Goal: Information Seeking & Learning: Learn about a topic

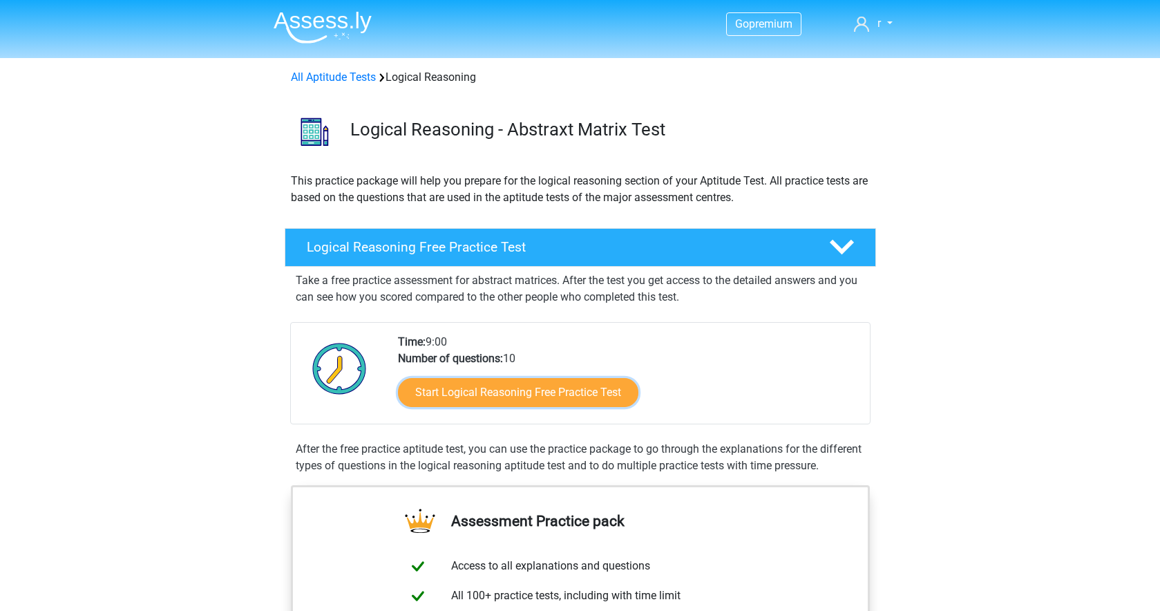
click at [461, 392] on link "Start Logical Reasoning Free Practice Test" at bounding box center [518, 392] width 240 height 29
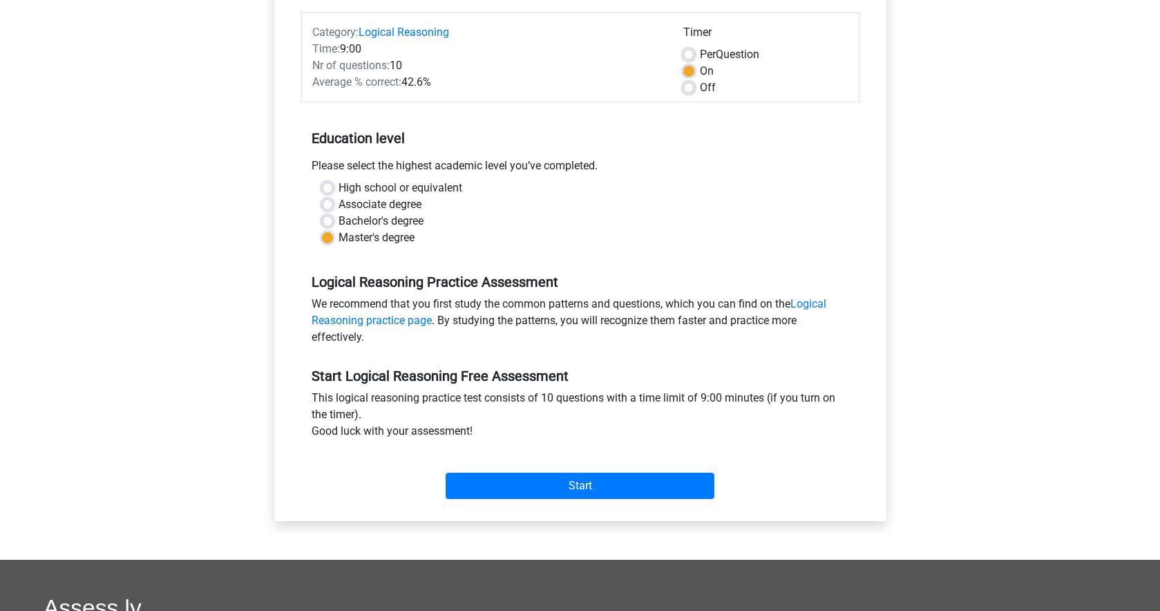
scroll to position [172, 0]
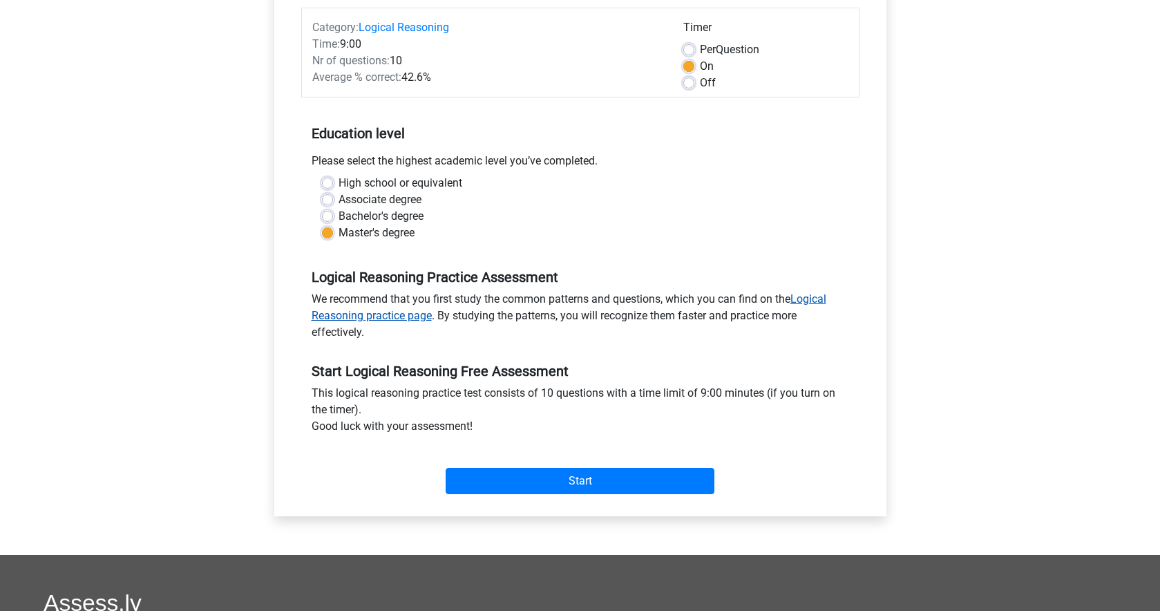
click at [818, 297] on link "Logical Reasoning practice page" at bounding box center [569, 307] width 515 height 30
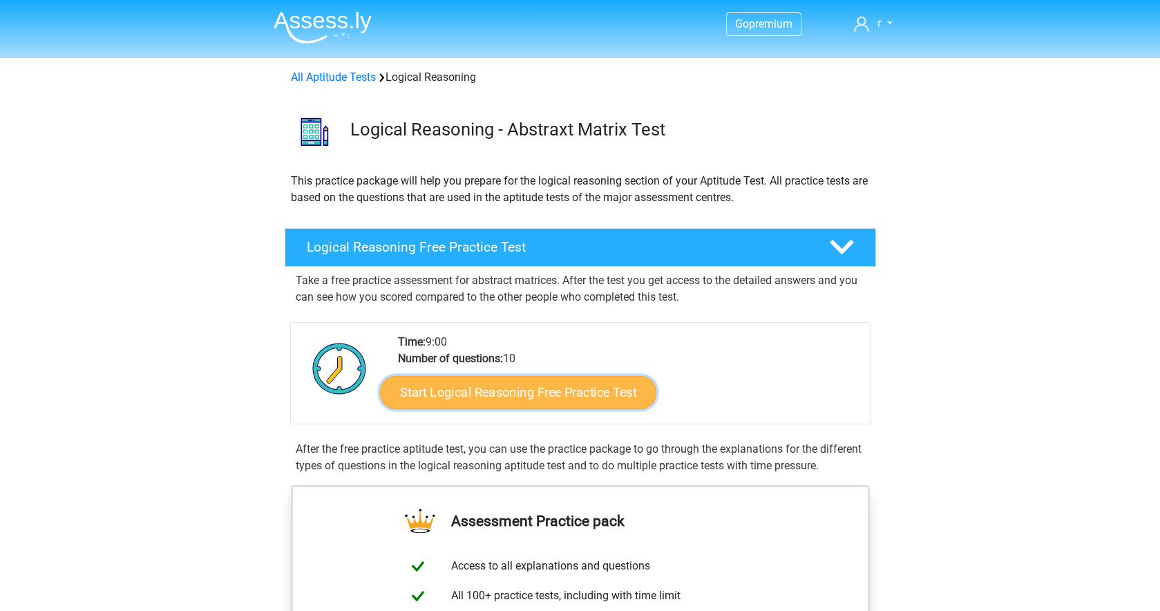
click at [535, 391] on link "Start Logical Reasoning Free Practice Test" at bounding box center [518, 391] width 276 height 33
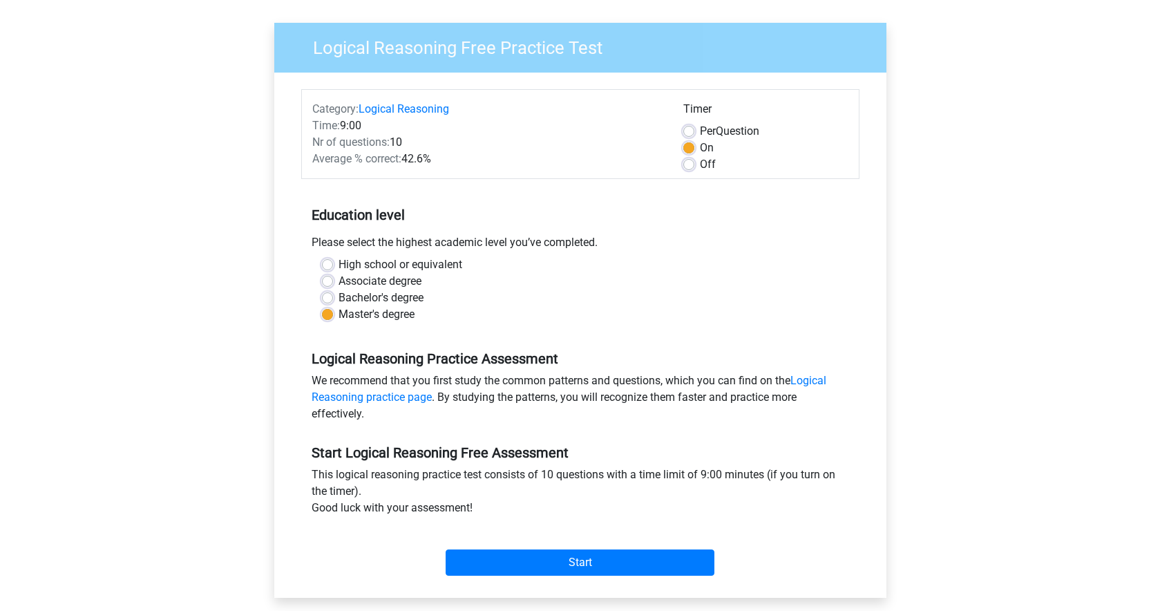
scroll to position [274, 0]
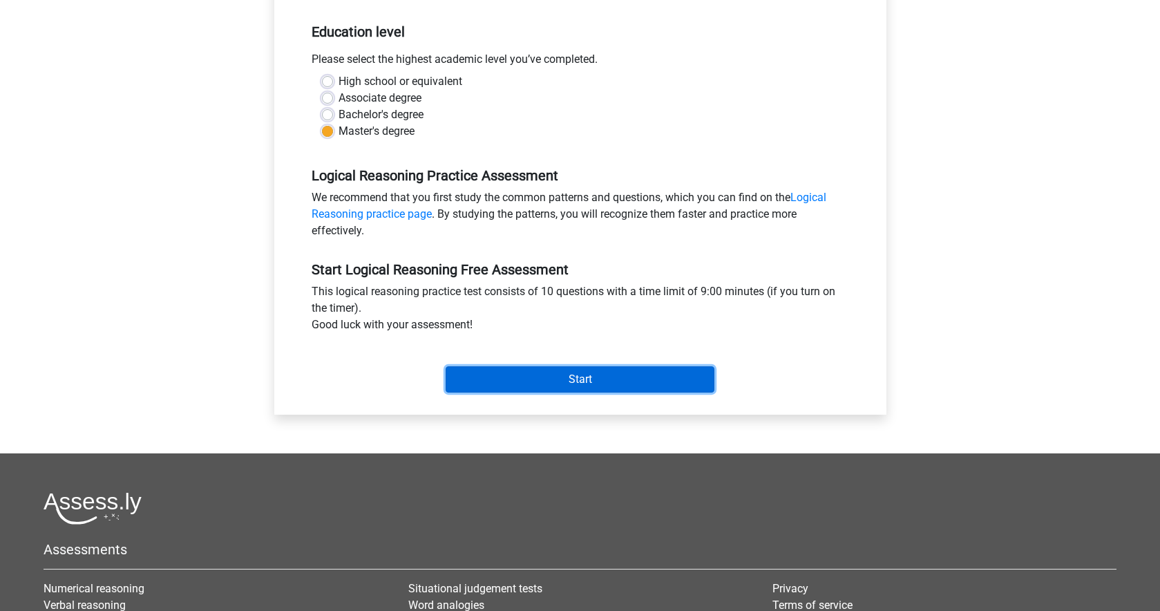
click at [540, 381] on input "Start" at bounding box center [580, 379] width 269 height 26
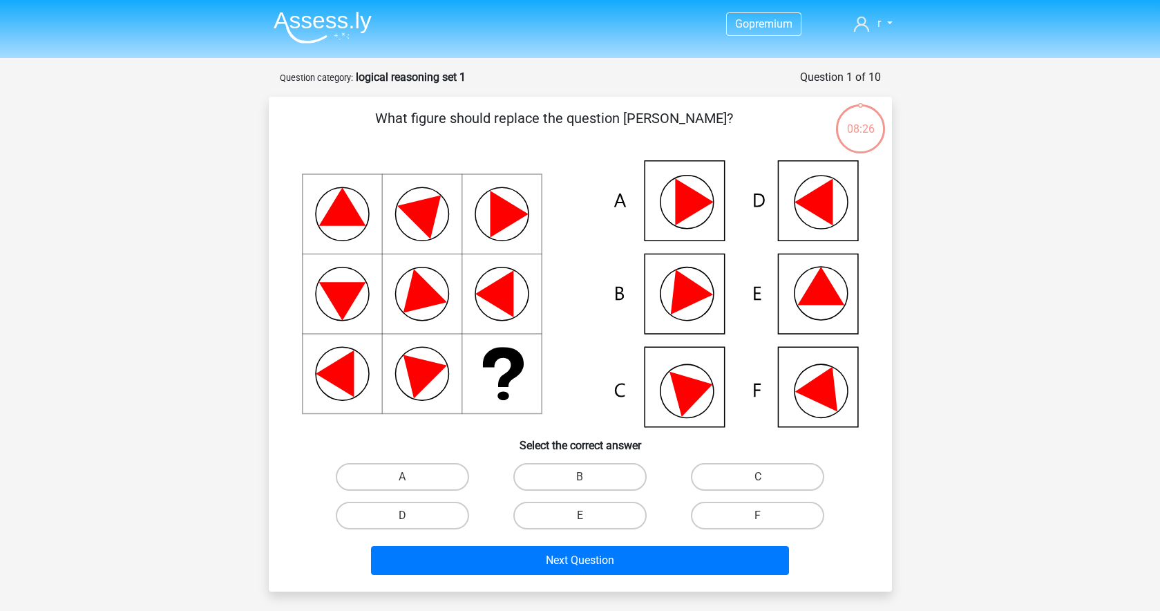
click at [762, 484] on input "C" at bounding box center [762, 481] width 9 height 9
radio input "true"
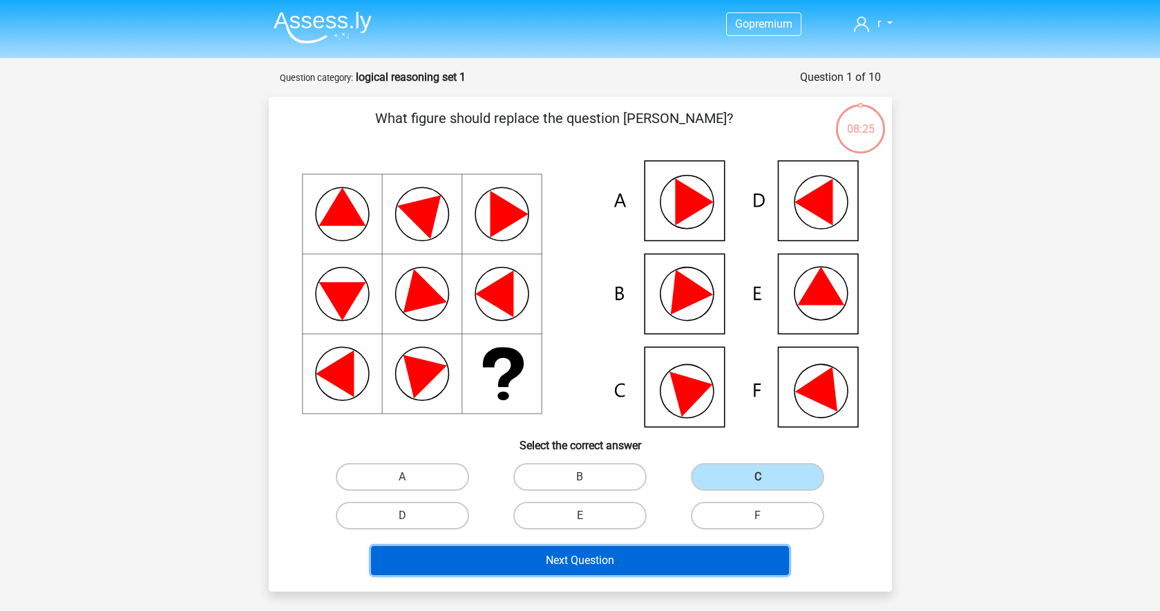
click at [635, 563] on button "Next Question" at bounding box center [580, 560] width 418 height 29
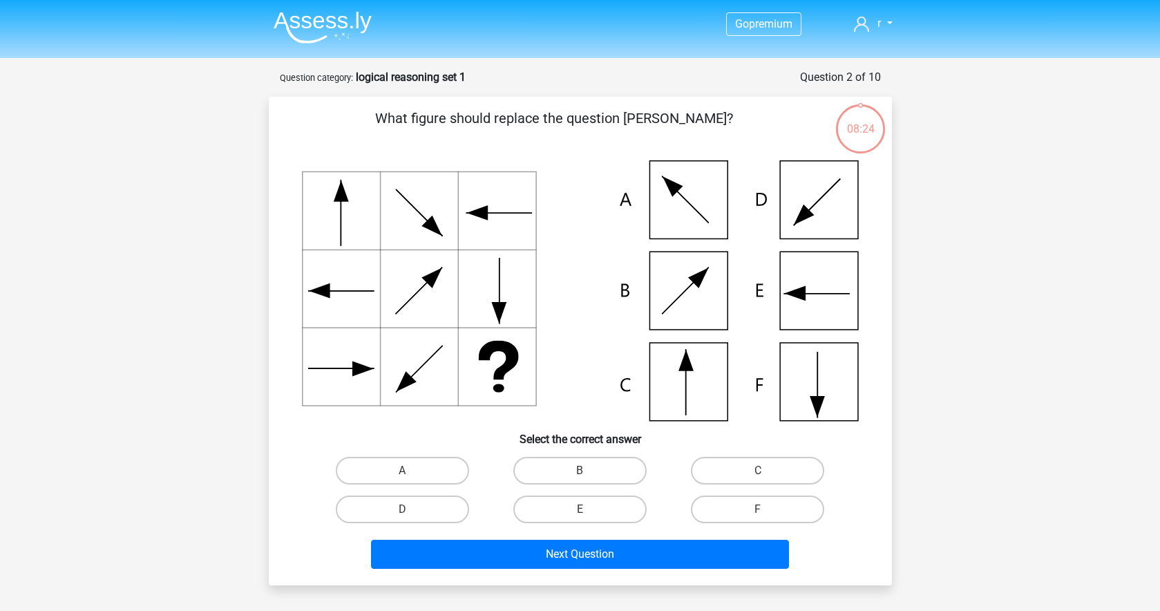
scroll to position [69, 0]
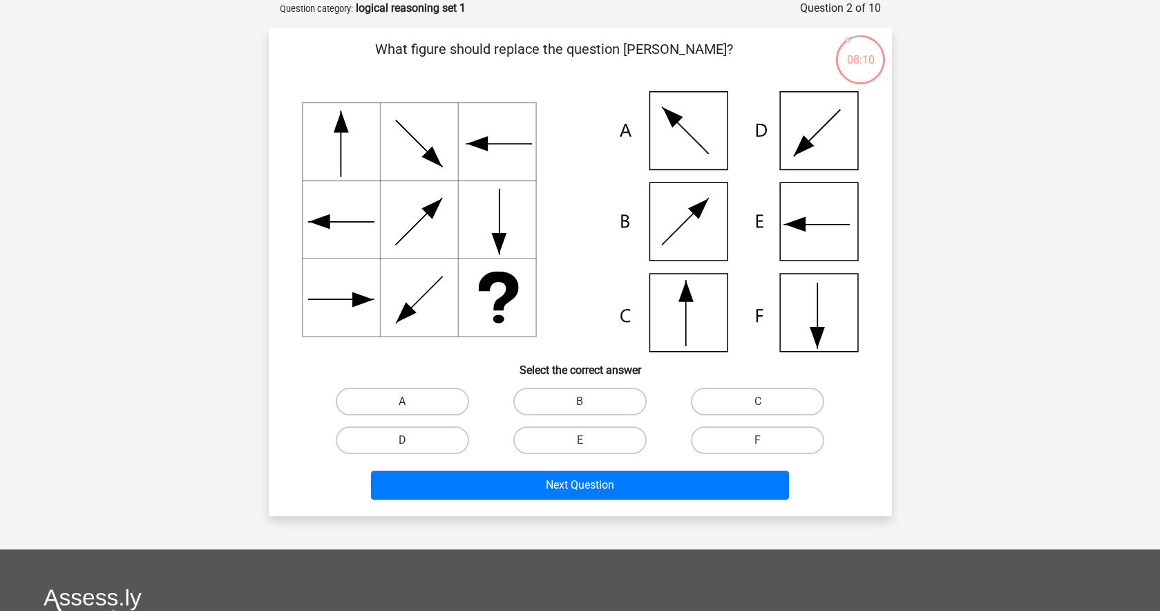
click at [417, 388] on label "A" at bounding box center [402, 402] width 133 height 28
click at [411, 402] on input "A" at bounding box center [406, 406] width 9 height 9
radio input "true"
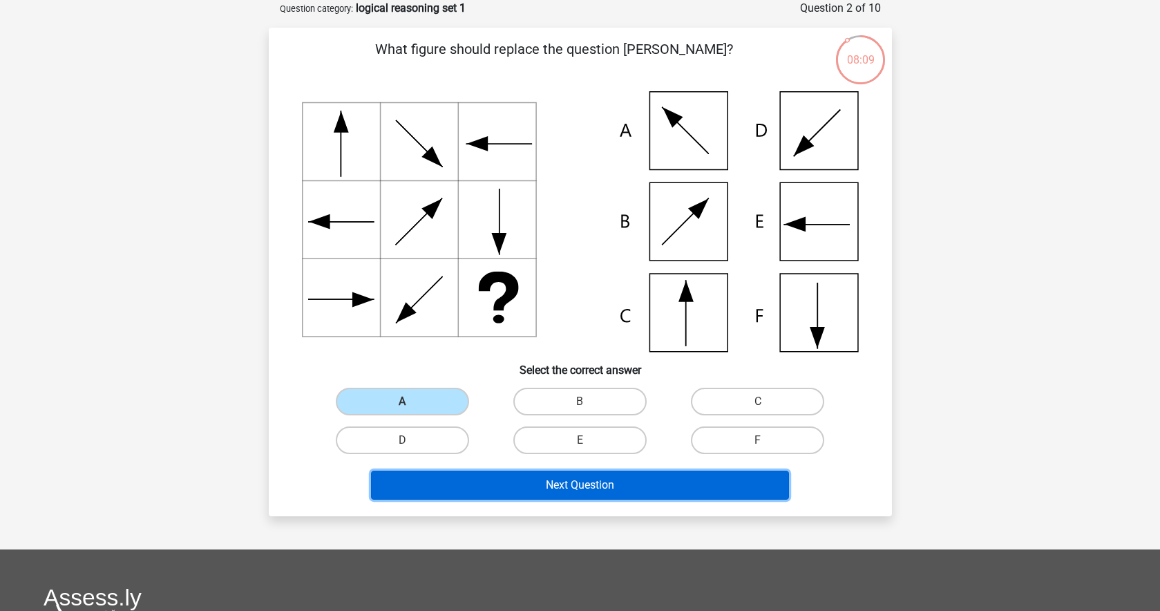
click at [485, 489] on button "Next Question" at bounding box center [580, 485] width 418 height 29
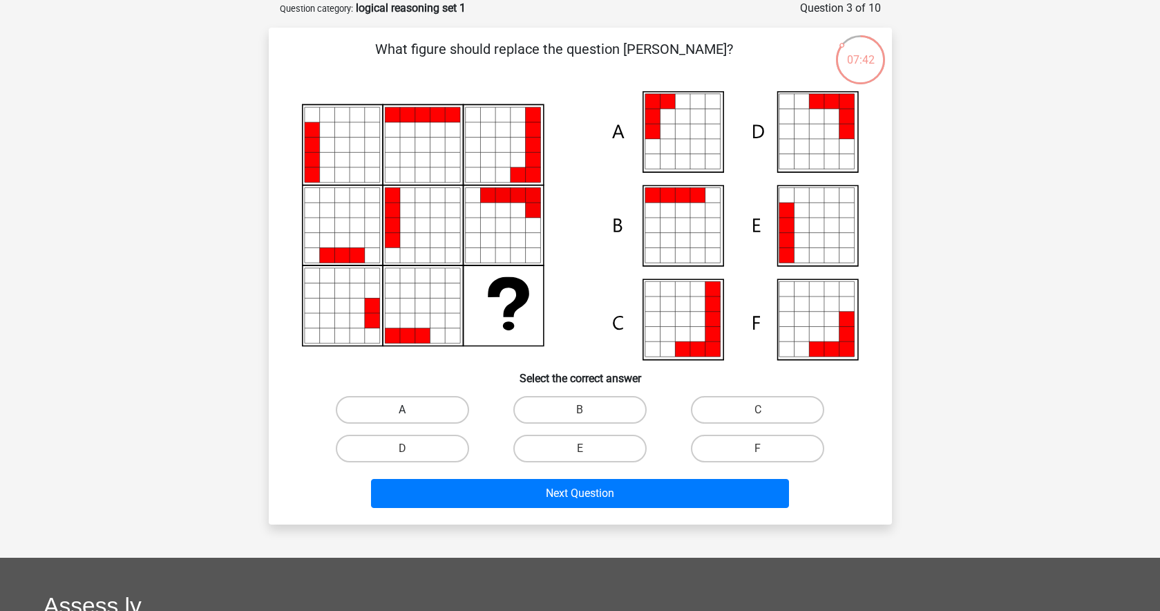
click at [424, 402] on label "A" at bounding box center [402, 410] width 133 height 28
click at [411, 410] on input "A" at bounding box center [406, 414] width 9 height 9
radio input "true"
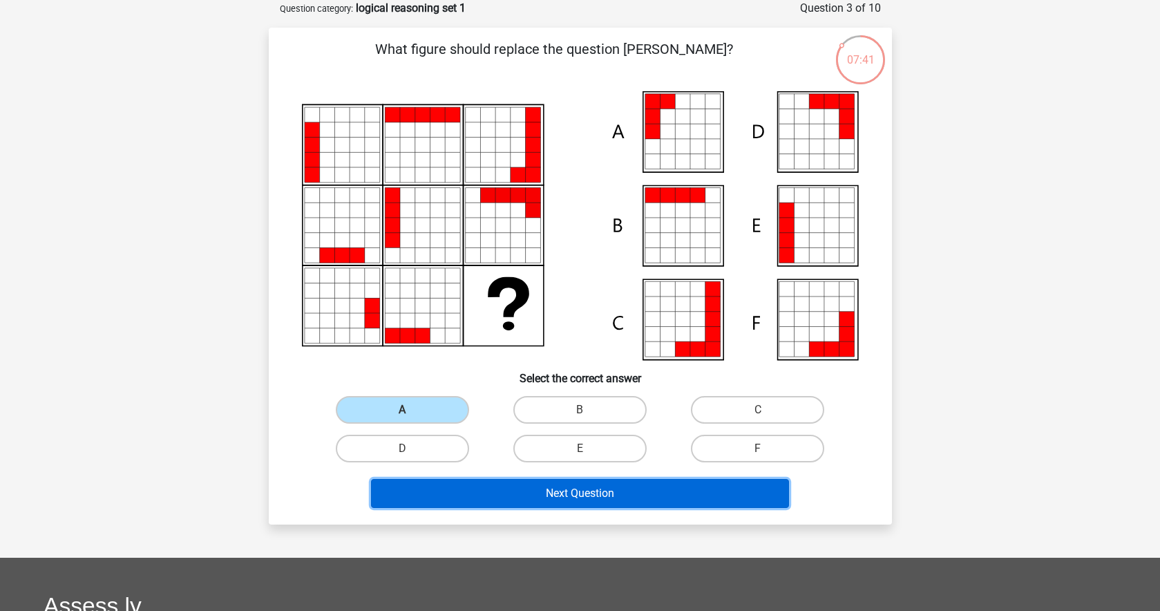
click at [460, 483] on button "Next Question" at bounding box center [580, 493] width 418 height 29
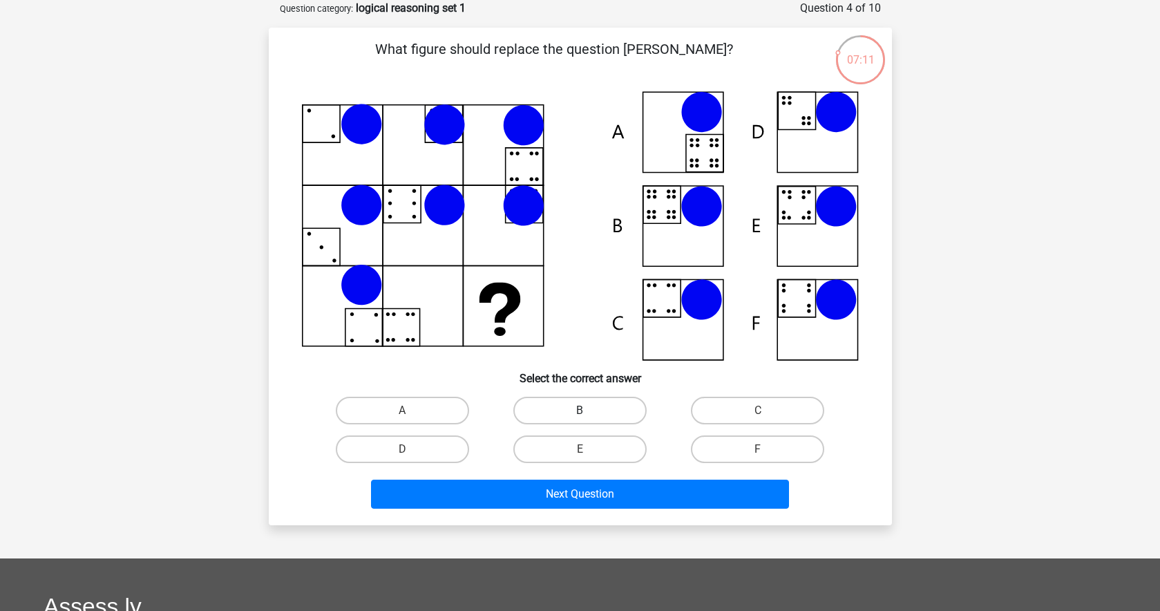
click at [596, 406] on label "B" at bounding box center [579, 411] width 133 height 28
click at [589, 410] on input "B" at bounding box center [584, 414] width 9 height 9
radio input "true"
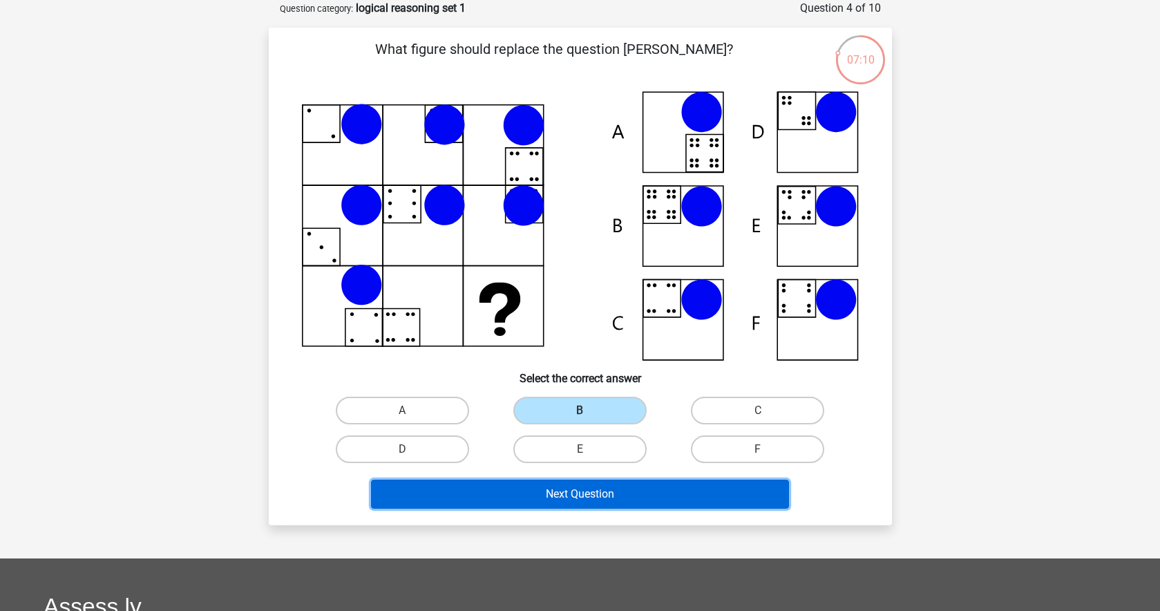
click at [529, 499] on button "Next Question" at bounding box center [580, 494] width 418 height 29
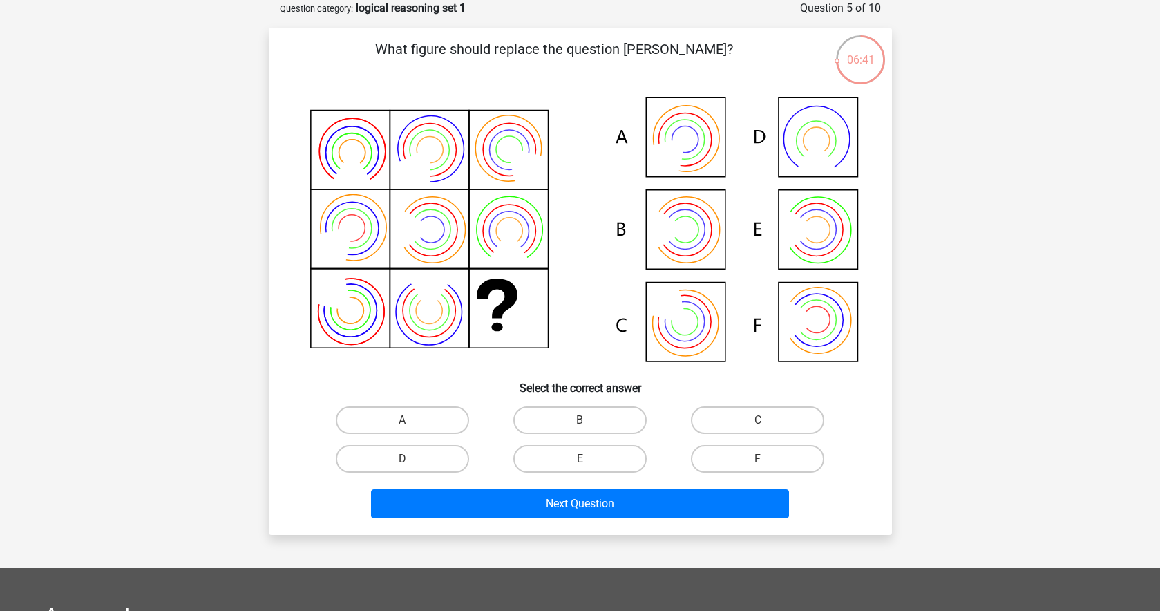
click at [763, 405] on div "C" at bounding box center [758, 420] width 178 height 39
click at [760, 415] on label "C" at bounding box center [757, 420] width 133 height 28
click at [760, 420] on input "C" at bounding box center [762, 424] width 9 height 9
radio input "true"
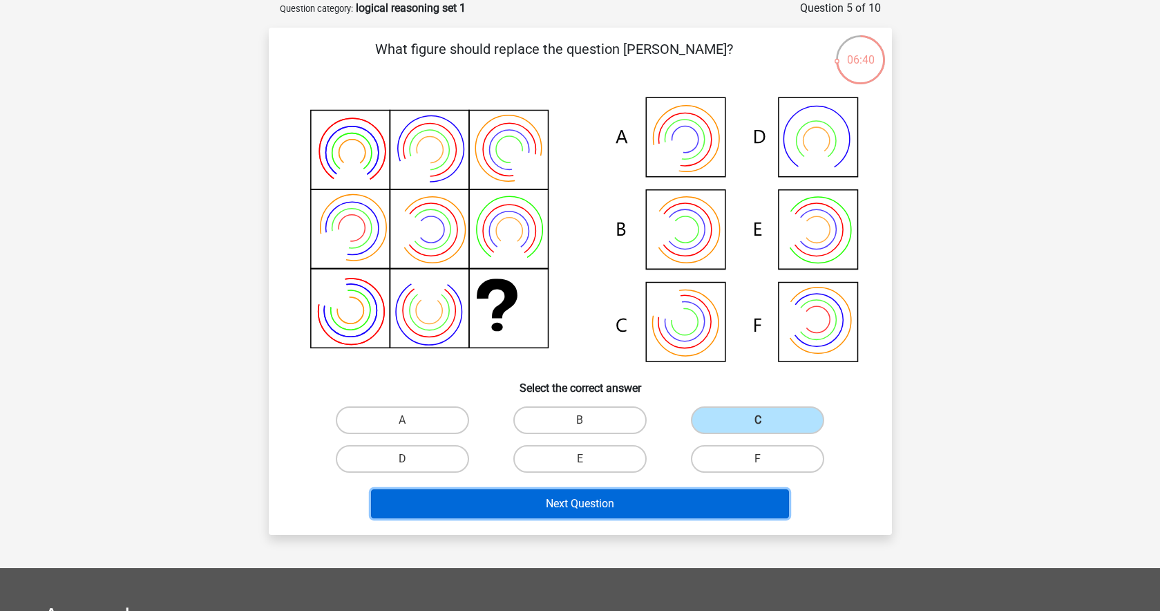
click at [575, 509] on button "Next Question" at bounding box center [580, 503] width 418 height 29
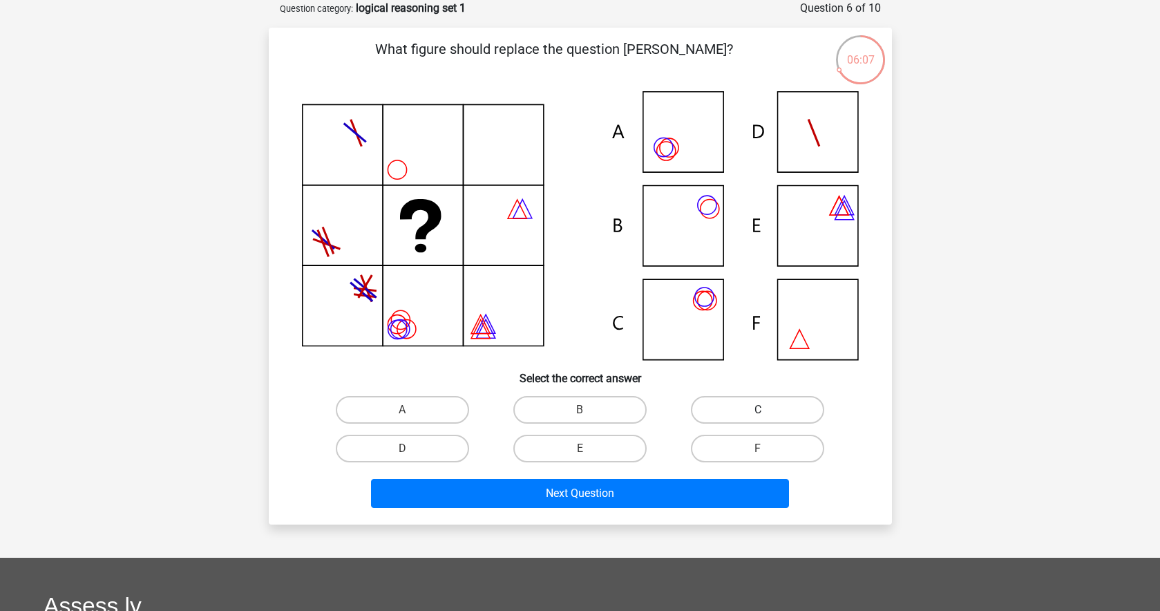
click at [741, 415] on label "C" at bounding box center [757, 410] width 133 height 28
click at [758, 415] on input "C" at bounding box center [762, 414] width 9 height 9
radio input "true"
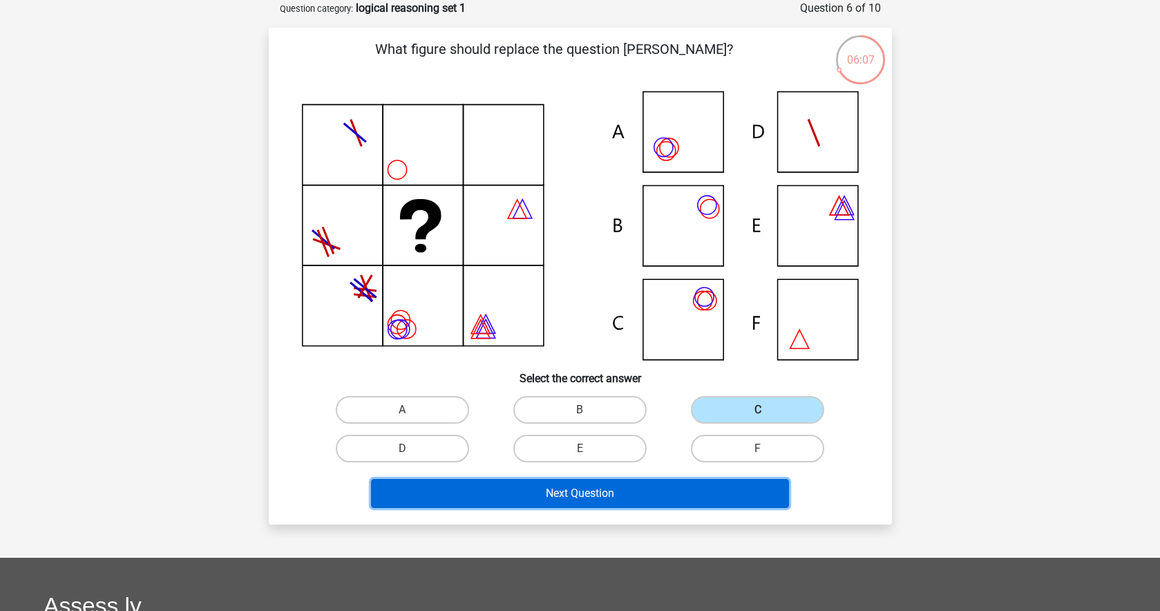
click at [664, 486] on button "Next Question" at bounding box center [580, 493] width 418 height 29
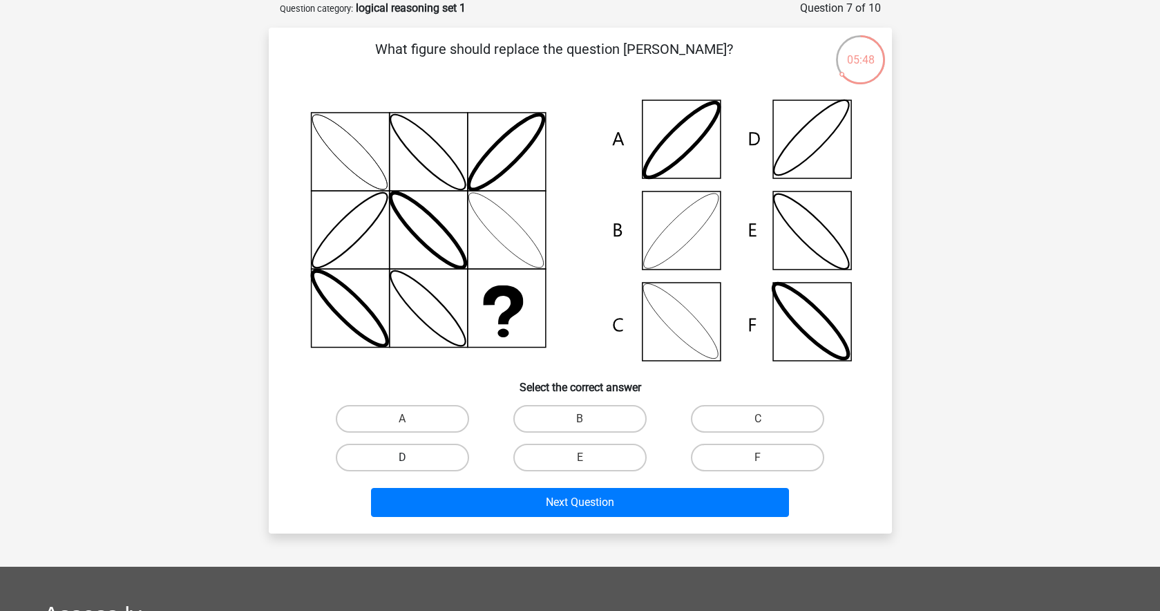
click at [444, 460] on label "D" at bounding box center [402, 458] width 133 height 28
click at [411, 460] on input "D" at bounding box center [406, 461] width 9 height 9
radio input "true"
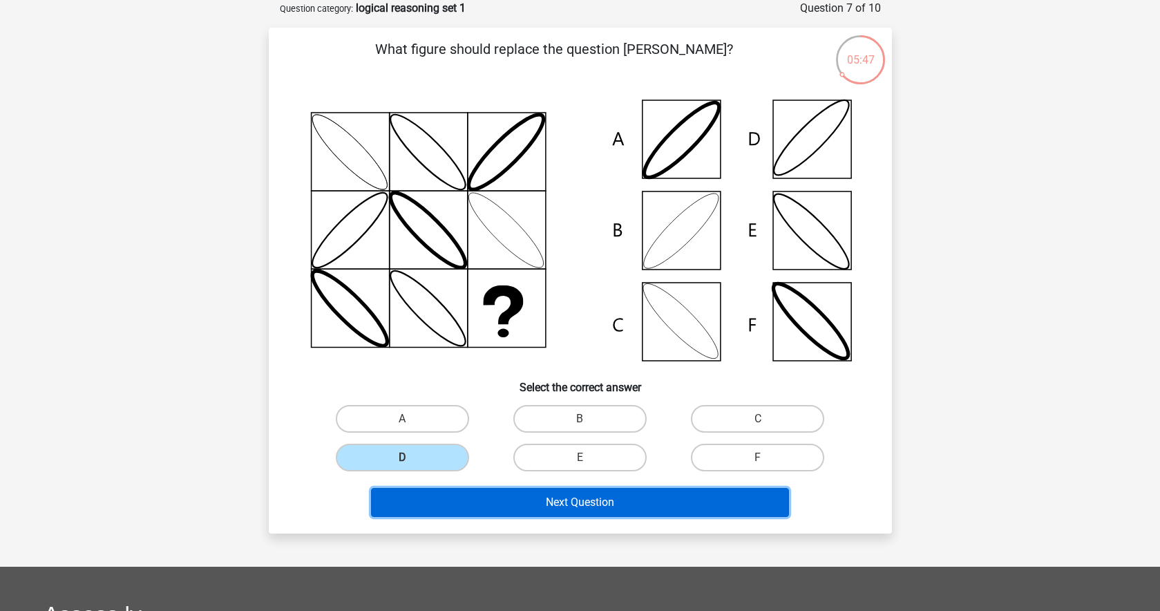
click at [474, 503] on button "Next Question" at bounding box center [580, 502] width 418 height 29
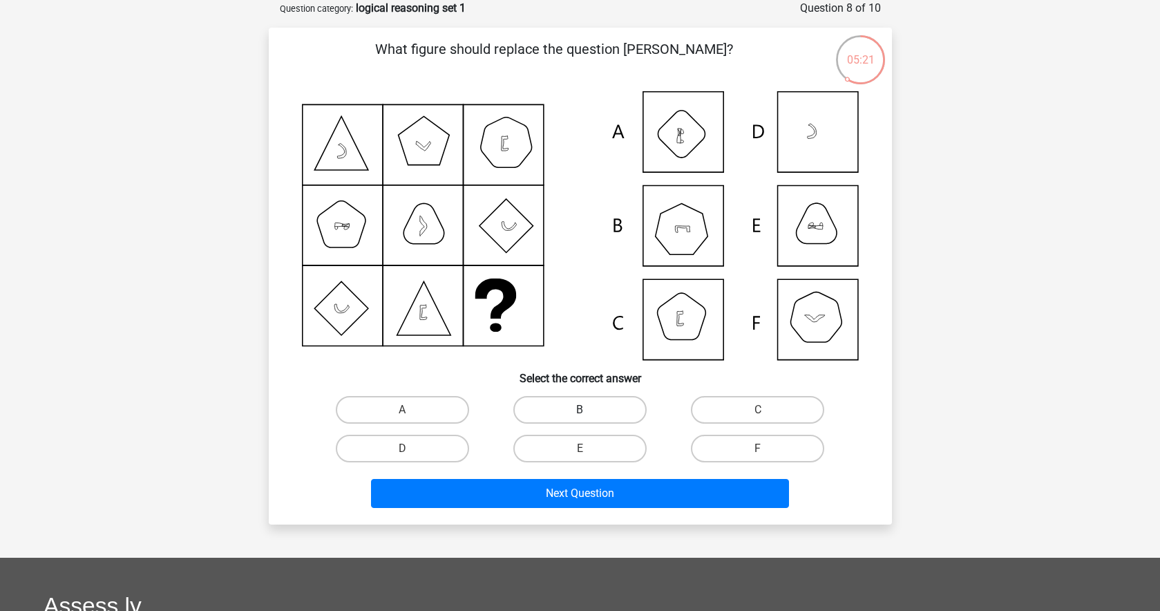
click at [564, 407] on label "B" at bounding box center [579, 410] width 133 height 28
click at [580, 410] on input "B" at bounding box center [584, 414] width 9 height 9
radio input "true"
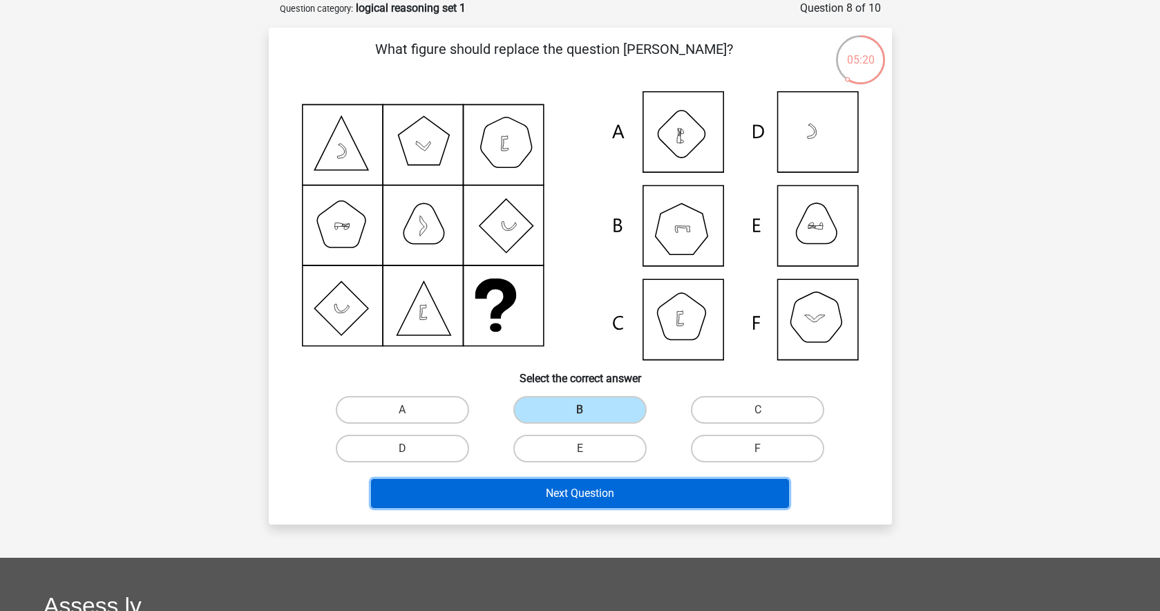
click at [527, 500] on button "Next Question" at bounding box center [580, 493] width 418 height 29
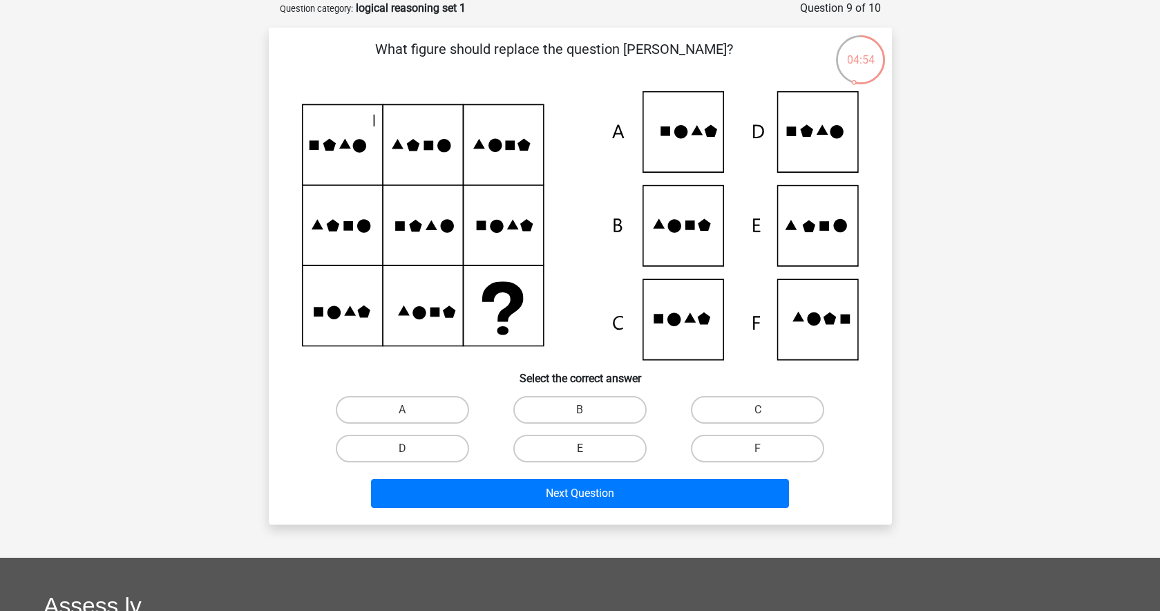
click at [583, 444] on label "E" at bounding box center [579, 449] width 133 height 28
click at [583, 448] on input "E" at bounding box center [584, 452] width 9 height 9
radio input "true"
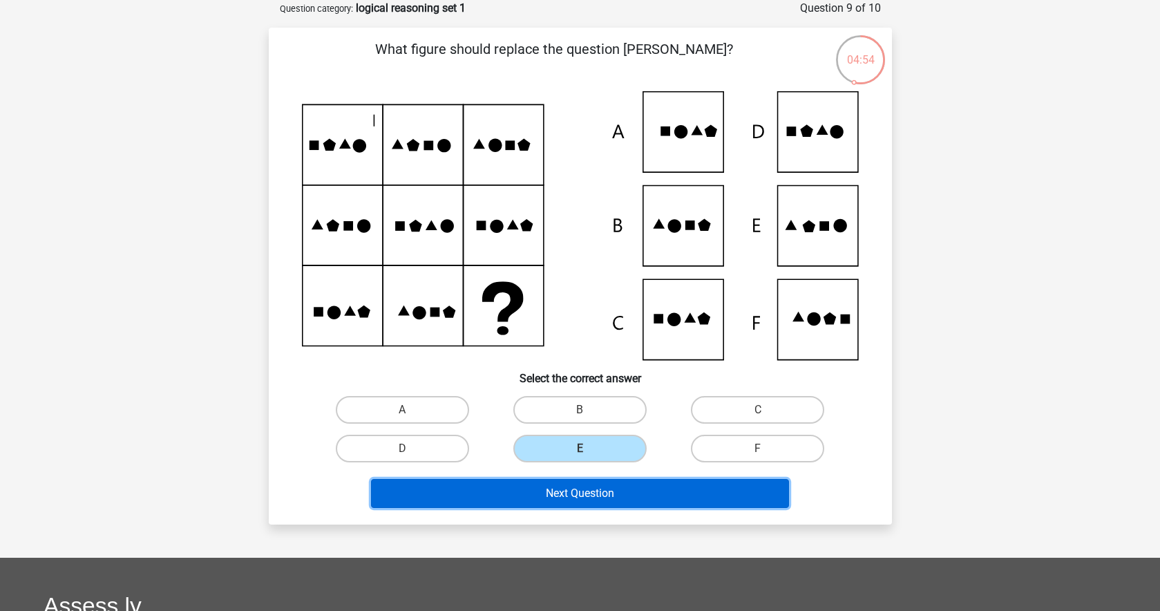
click at [570, 491] on button "Next Question" at bounding box center [580, 493] width 418 height 29
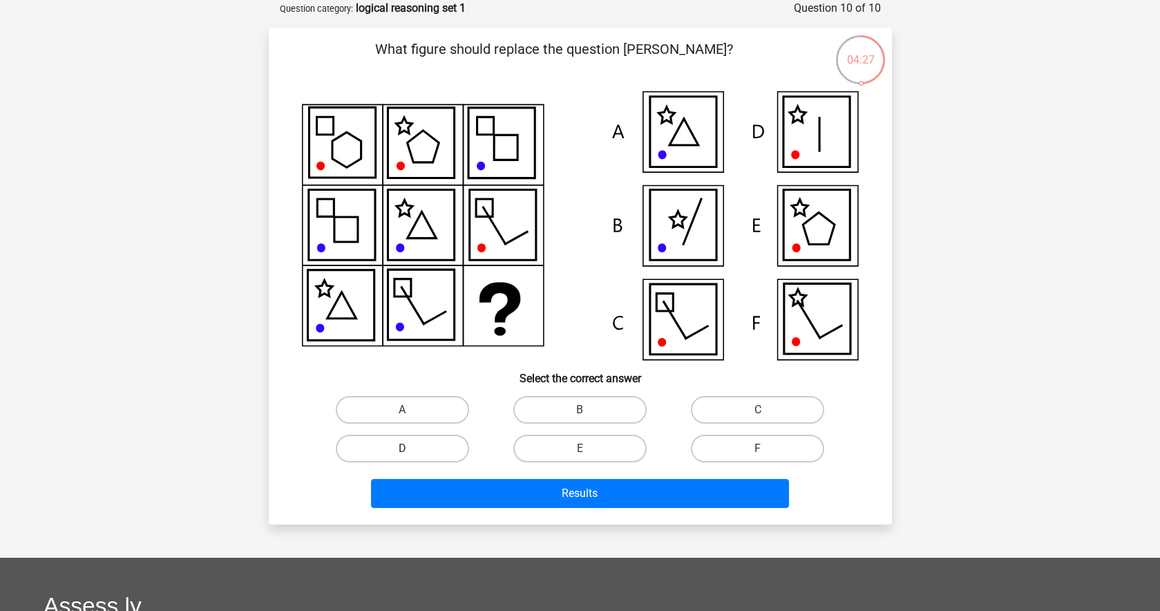
click at [439, 446] on label "D" at bounding box center [402, 449] width 133 height 28
click at [411, 448] on input "D" at bounding box center [406, 452] width 9 height 9
radio input "true"
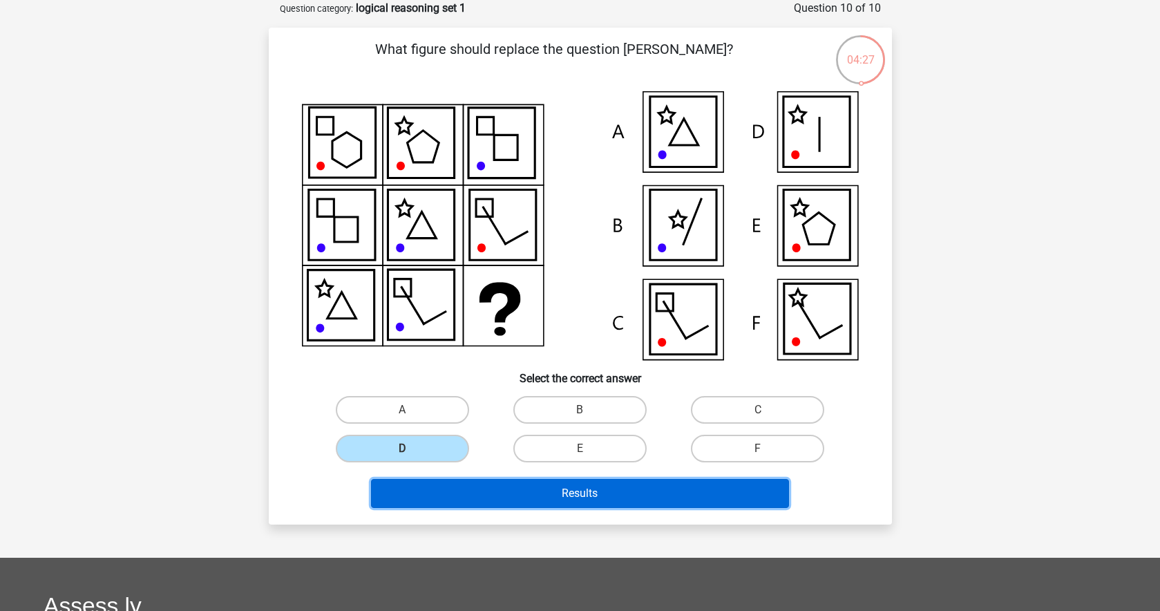
click at [482, 492] on button "Results" at bounding box center [580, 493] width 418 height 29
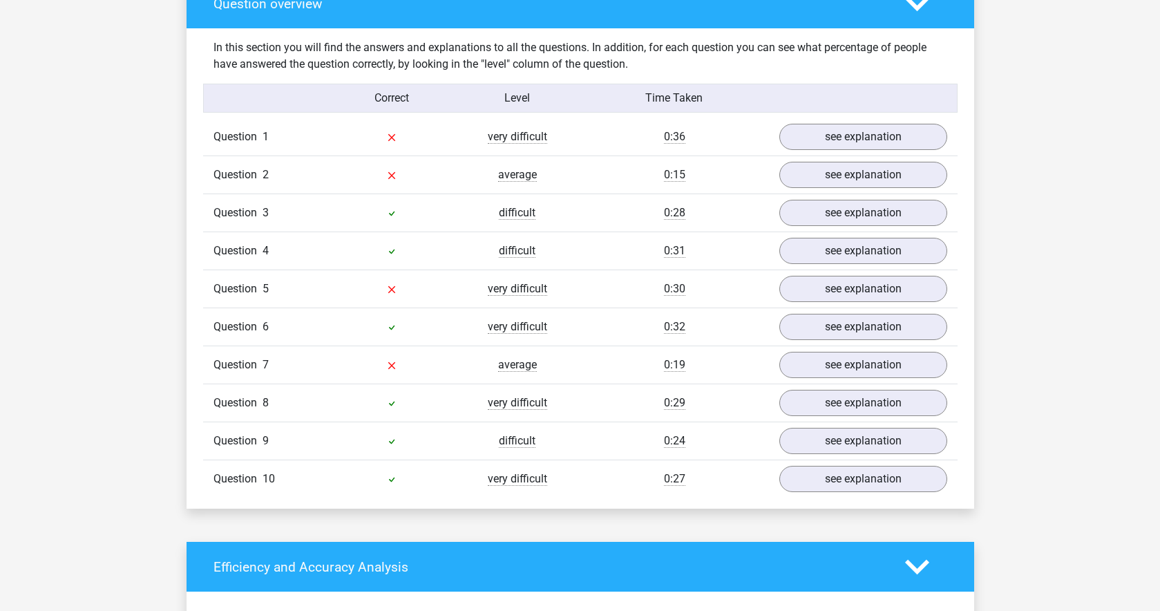
scroll to position [1043, 0]
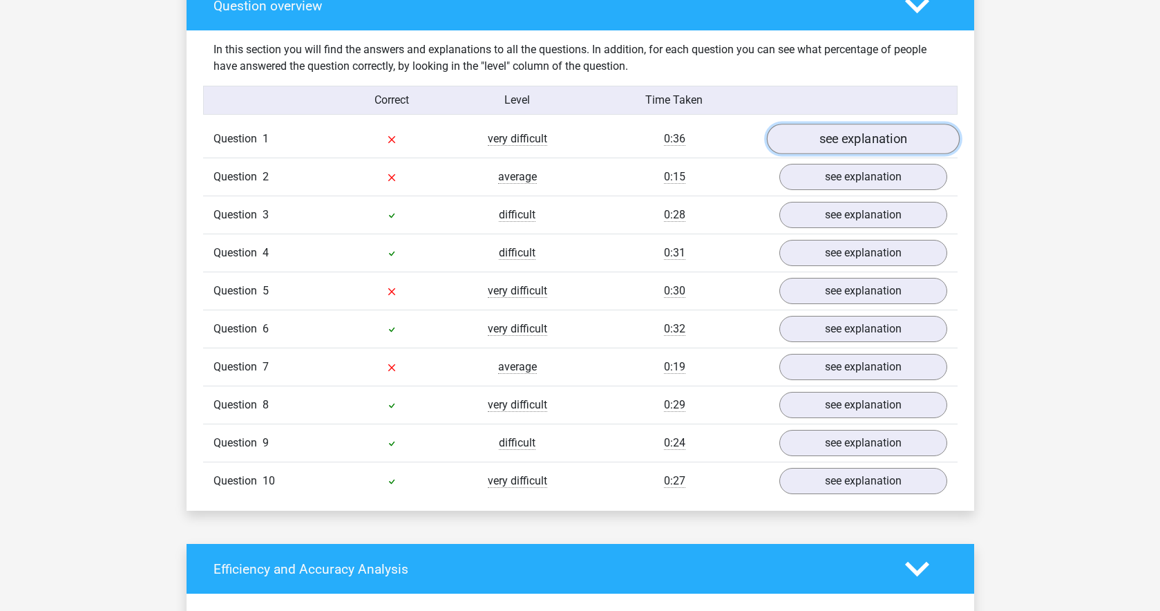
click at [863, 137] on link "see explanation" at bounding box center [862, 139] width 193 height 30
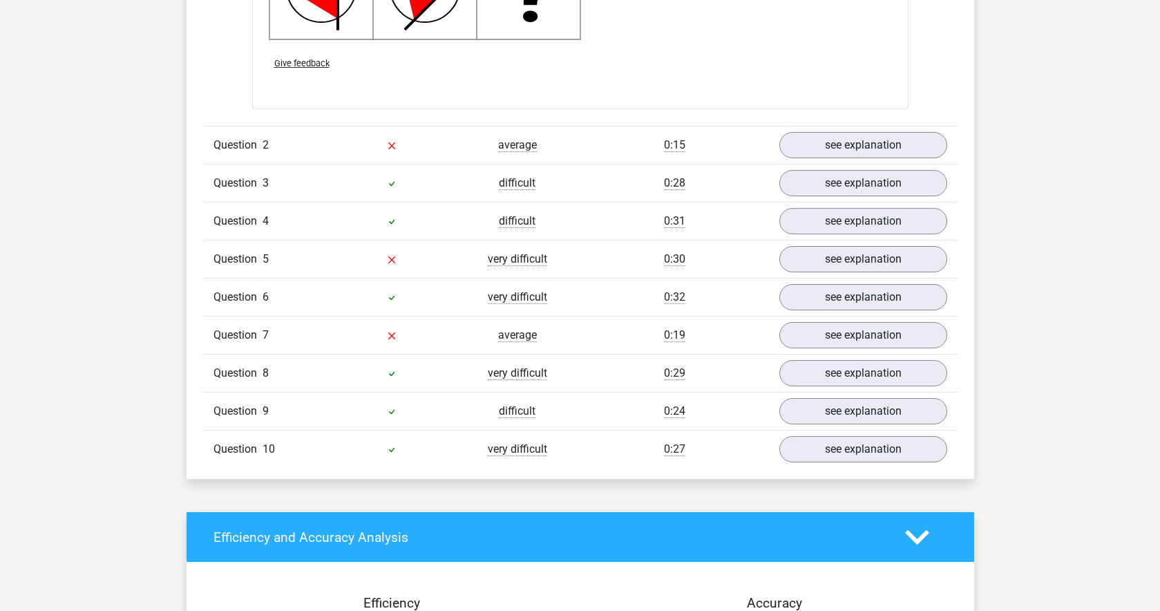
scroll to position [2024, 0]
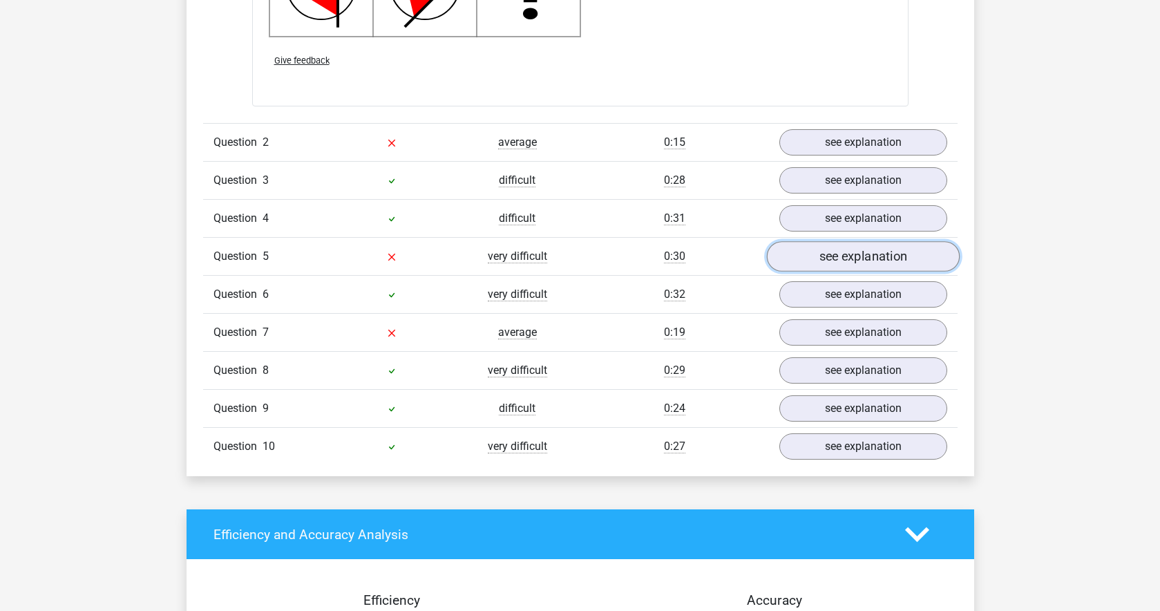
click at [838, 256] on link "see explanation" at bounding box center [862, 256] width 193 height 30
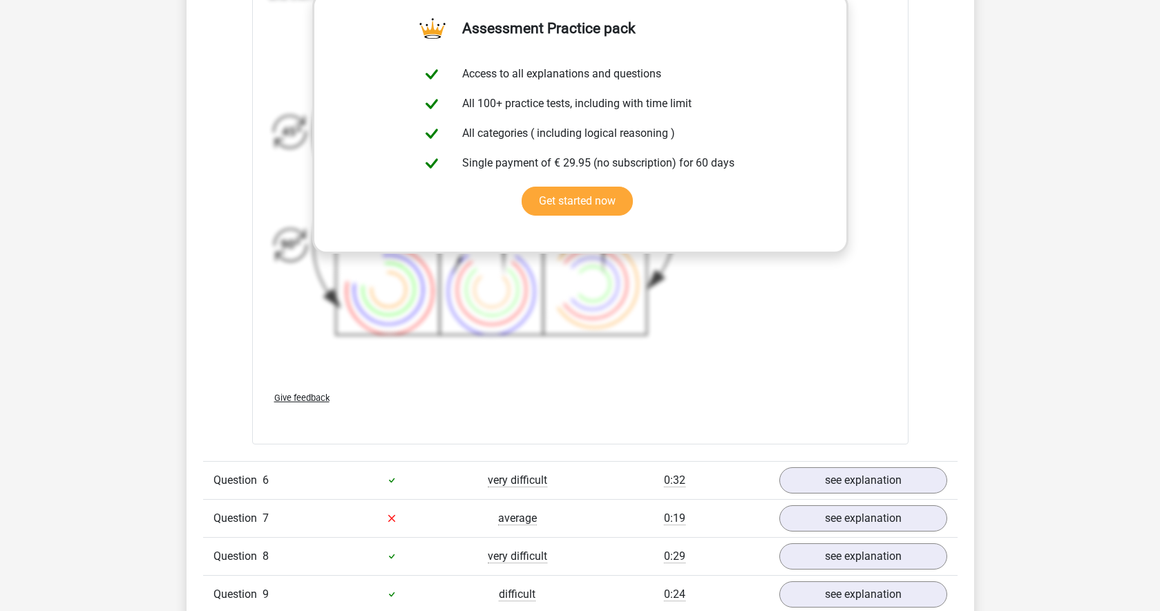
scroll to position [3129, 0]
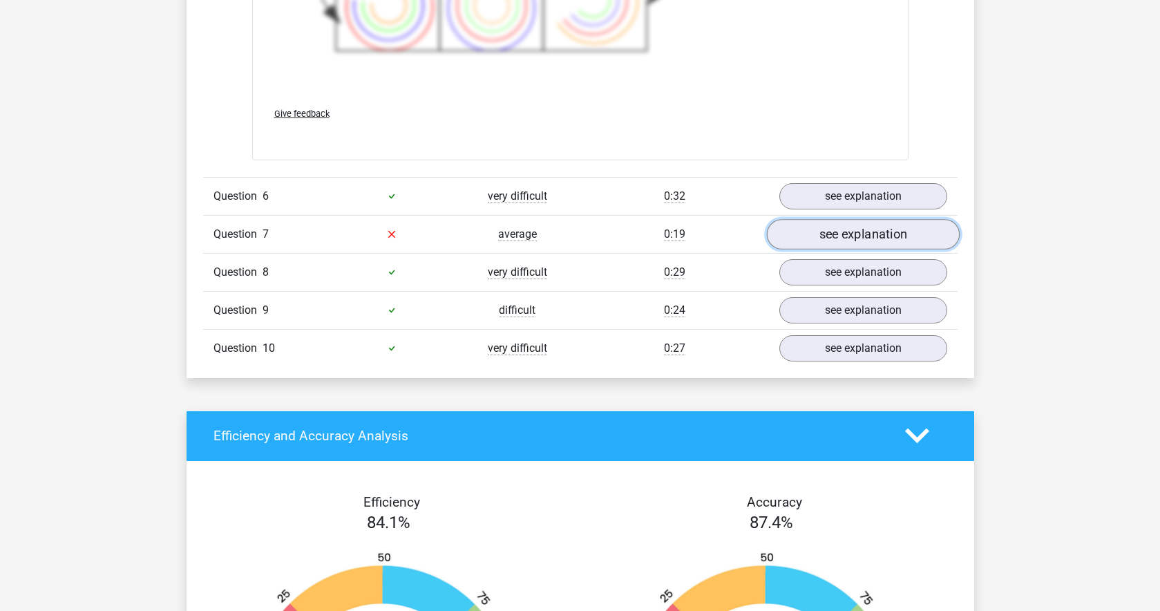
click at [817, 240] on link "see explanation" at bounding box center [862, 234] width 193 height 30
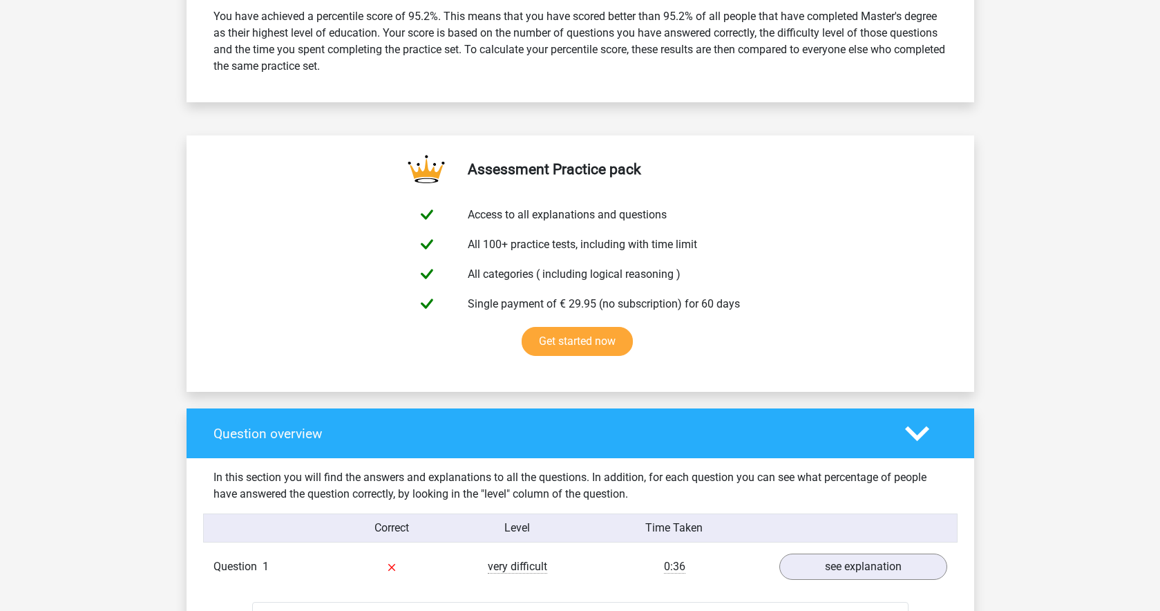
scroll to position [522, 0]
